Goal: Task Accomplishment & Management: Manage account settings

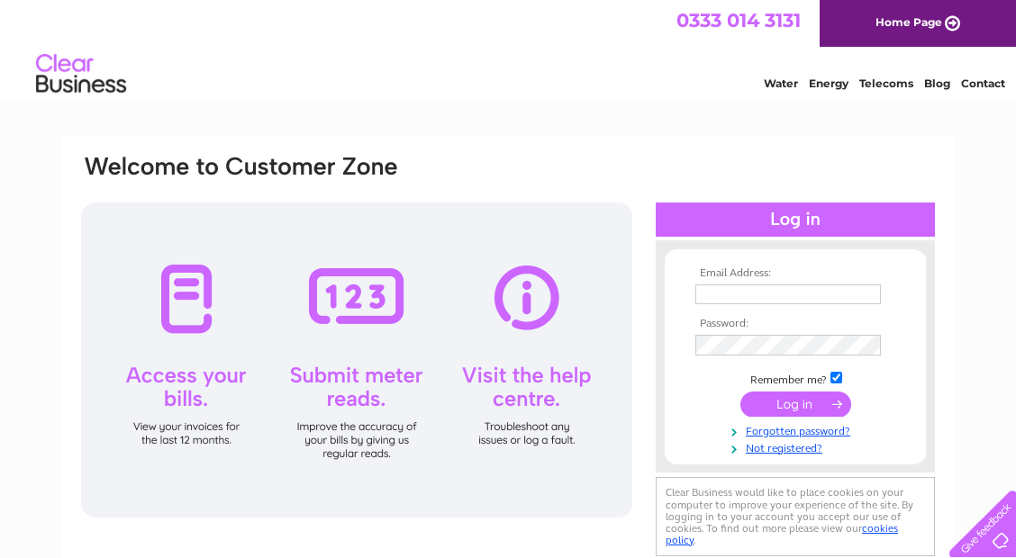
click at [850, 298] on input "text" at bounding box center [787, 295] width 185 height 20
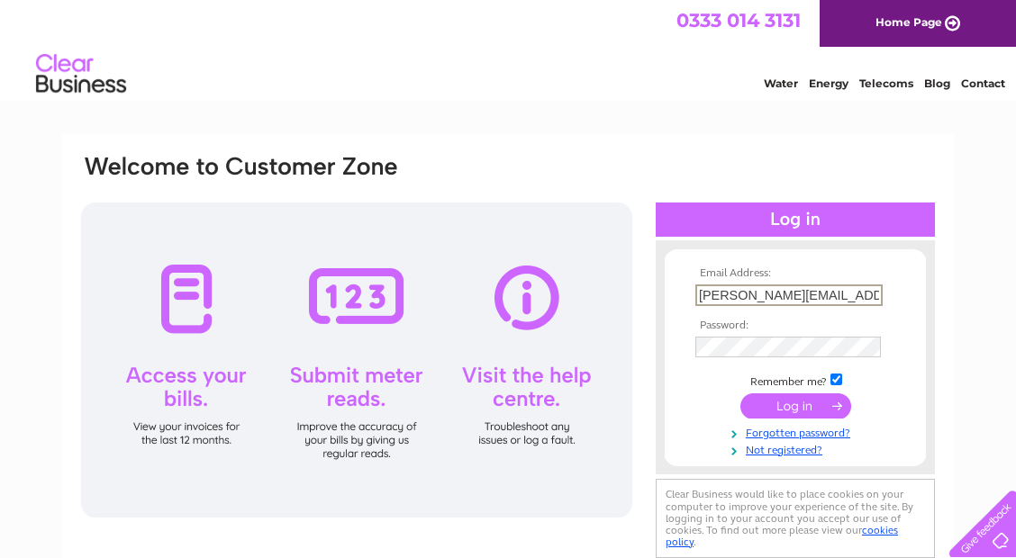
type input "tim@ccblooms.co.uk"
click at [829, 410] on input "submit" at bounding box center [795, 405] width 111 height 25
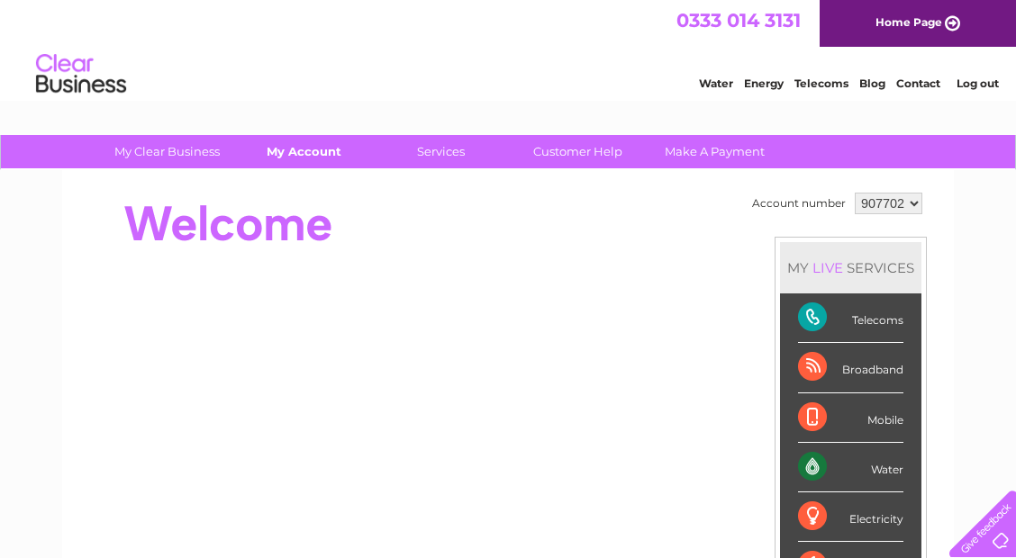
click at [318, 164] on link "My Account" at bounding box center [304, 151] width 149 height 33
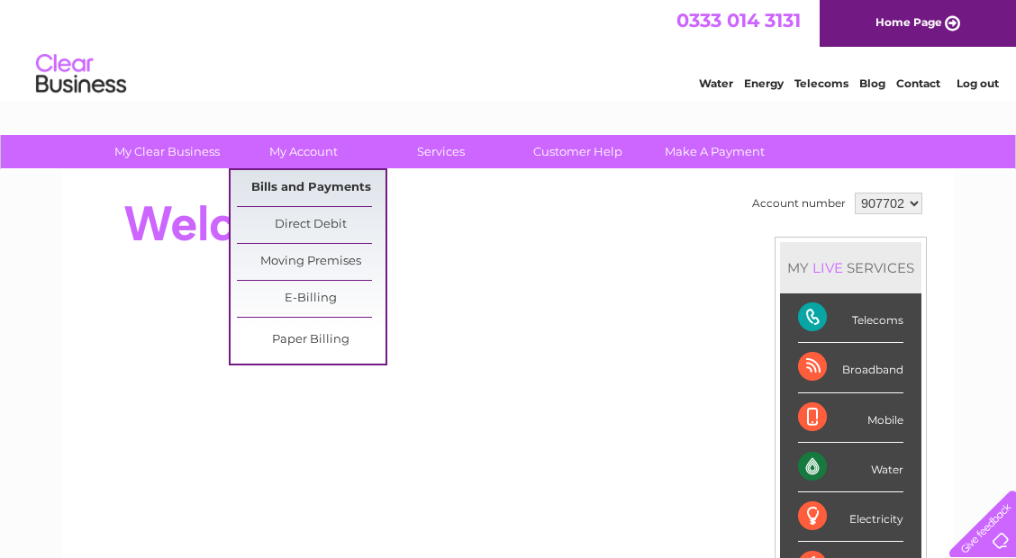
click at [323, 187] on link "Bills and Payments" at bounding box center [311, 188] width 149 height 36
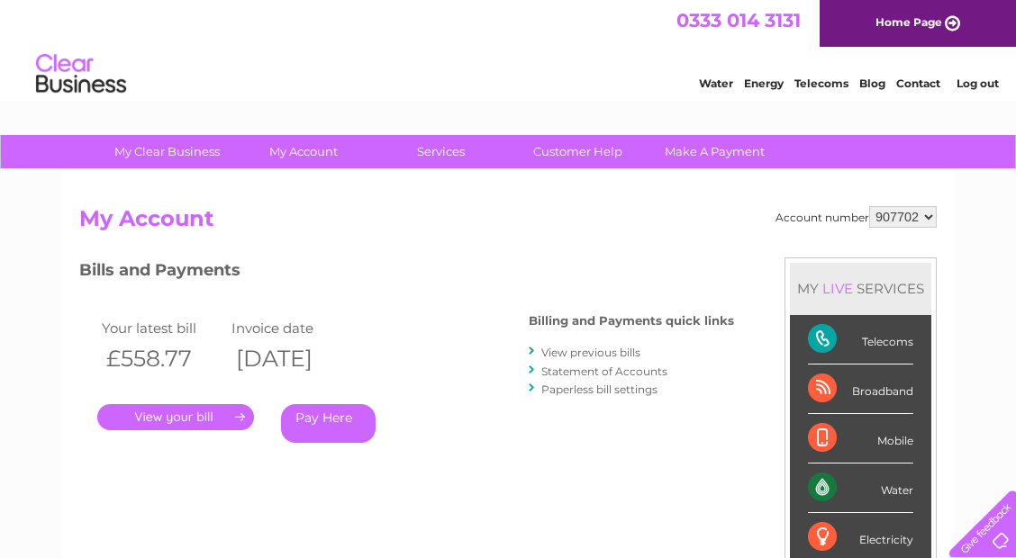
click at [212, 425] on link "." at bounding box center [175, 417] width 157 height 26
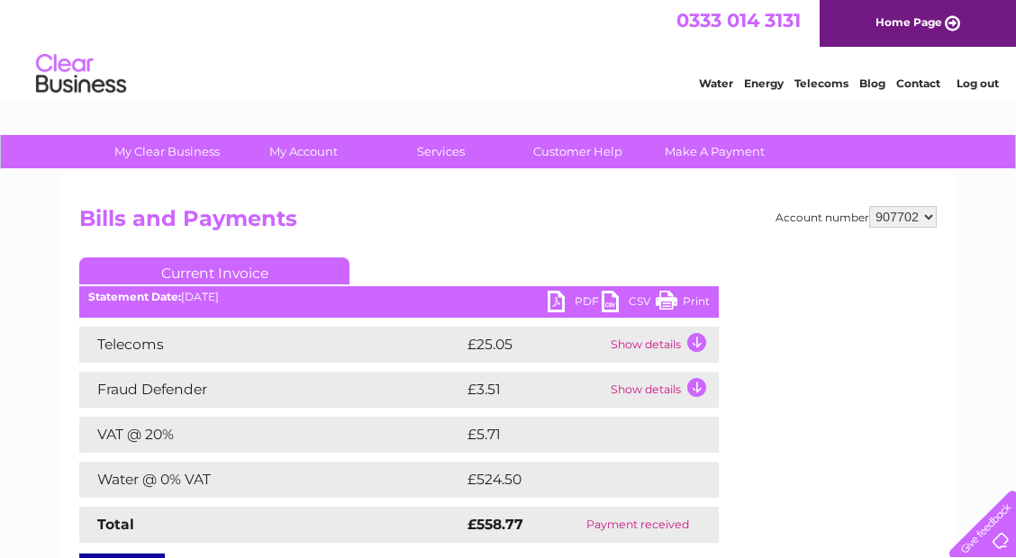
click at [566, 300] on link "PDF" at bounding box center [574, 304] width 54 height 26
